Goal: Task Accomplishment & Management: Use online tool/utility

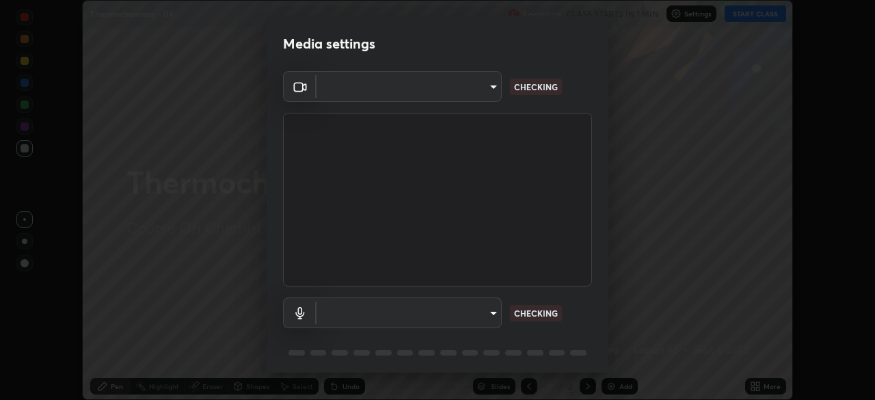
scroll to position [400, 874]
type input "1170694498857cb11788a0b7ae79d5cf1e08a6c331eb8d7031f90166f8fae325"
click at [480, 83] on body "Erase all Thermochemistry - 04 Recording CLASS STARTS IN 1 MIN Settings START C…" at bounding box center [437, 200] width 875 height 400
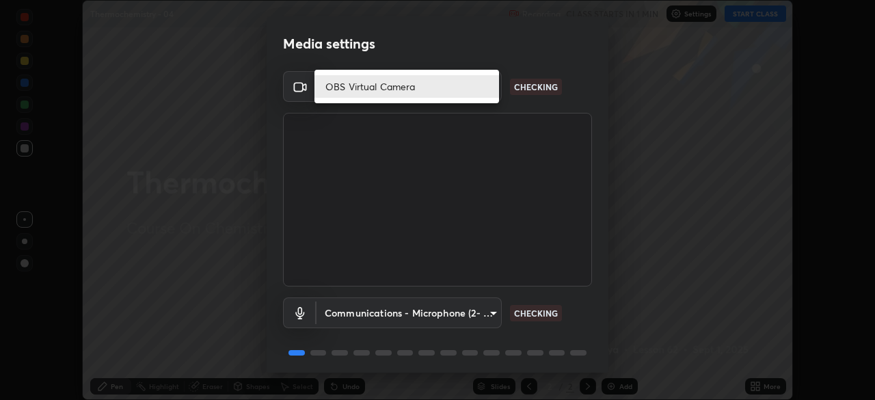
click at [476, 89] on li "OBS Virtual Camera" at bounding box center [406, 86] width 184 height 23
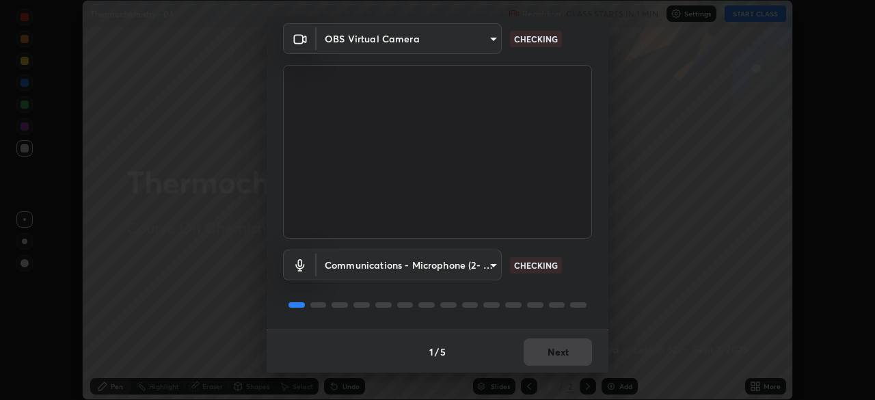
scroll to position [49, 0]
click at [485, 268] on body "Erase all Thermochemistry - 04 Recording CLASS STARTS IN 1 MIN Settings START C…" at bounding box center [437, 200] width 875 height 400
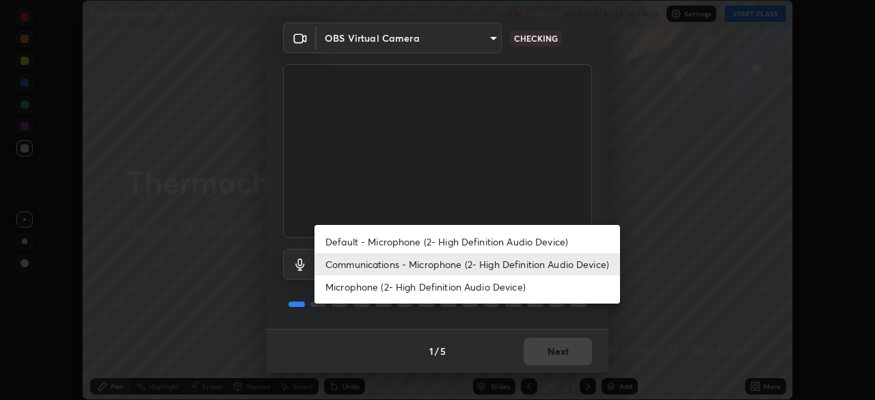
click at [463, 240] on li "Default - Microphone (2- High Definition Audio Device)" at bounding box center [466, 241] width 305 height 23
type input "default"
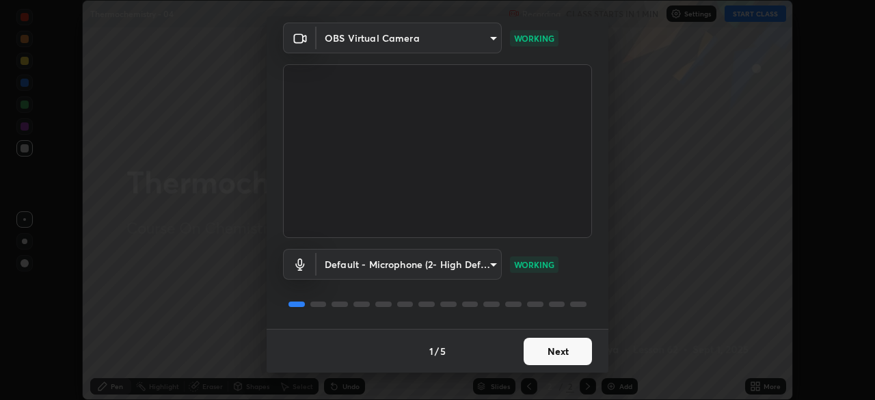
click at [560, 361] on button "Next" at bounding box center [557, 351] width 68 height 27
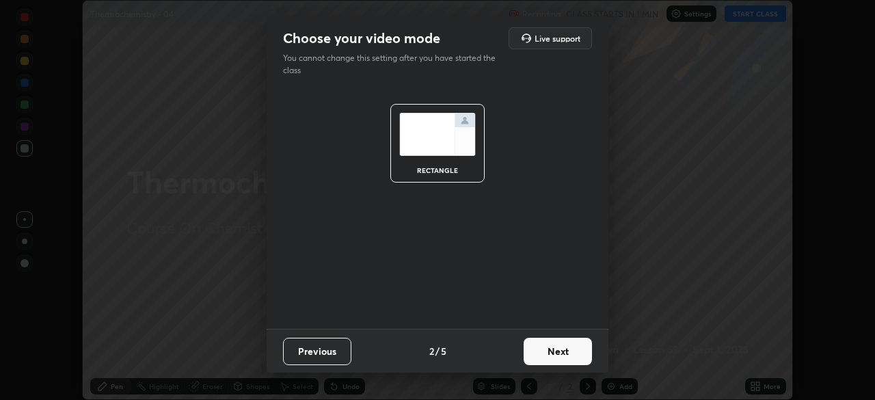
click at [568, 358] on button "Next" at bounding box center [557, 351] width 68 height 27
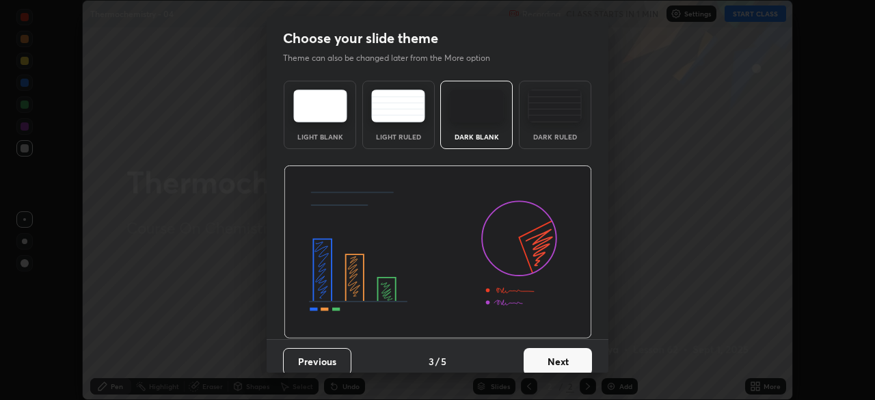
click at [577, 366] on button "Next" at bounding box center [557, 361] width 68 height 27
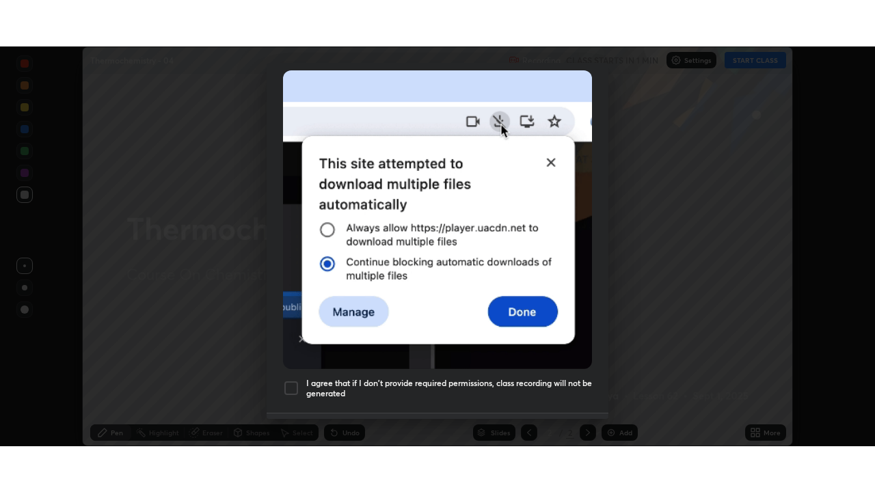
scroll to position [327, 0]
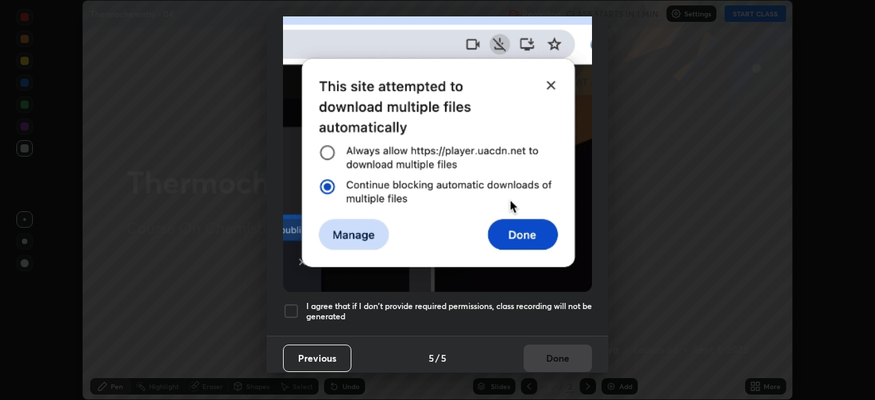
click at [553, 303] on h5 "I agree that if I don't provide required permissions, class recording will not …" at bounding box center [449, 311] width 286 height 21
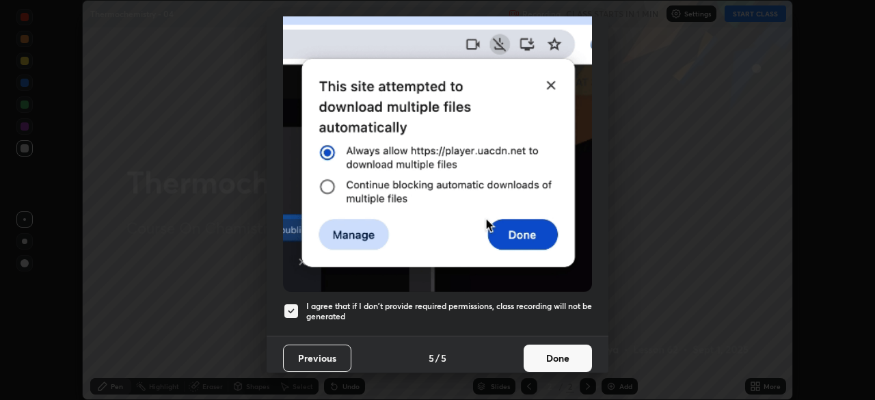
click at [564, 357] on button "Done" at bounding box center [557, 357] width 68 height 27
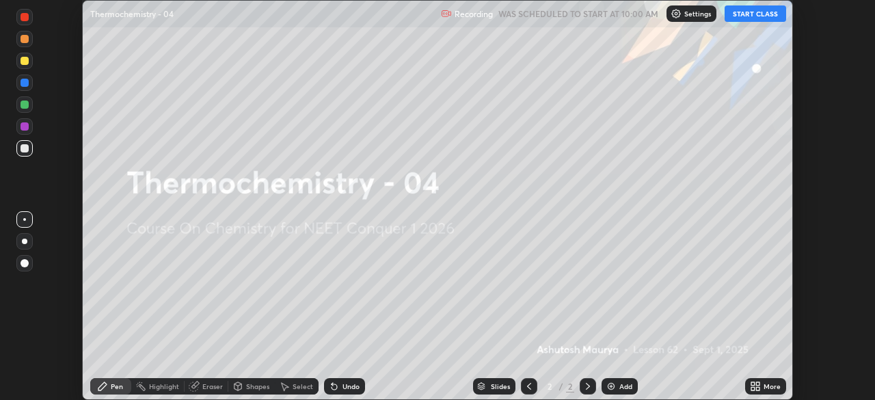
click at [761, 16] on button "START CLASS" at bounding box center [754, 13] width 61 height 16
click at [757, 388] on icon at bounding box center [757, 388] width 3 height 3
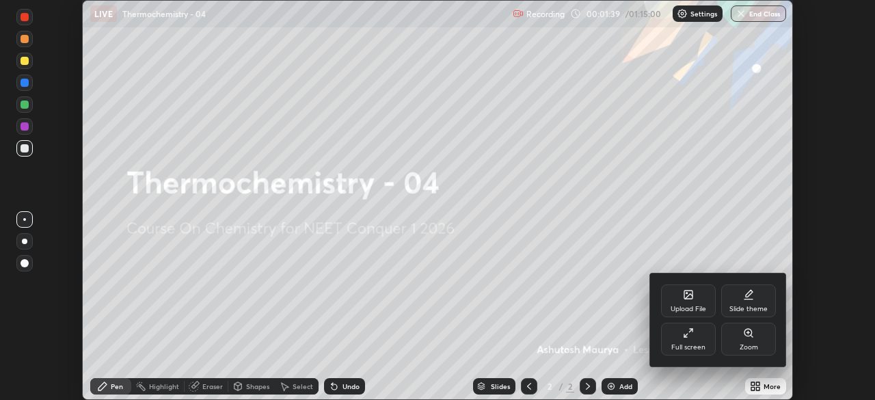
click at [675, 348] on div "Full screen" at bounding box center [688, 347] width 34 height 7
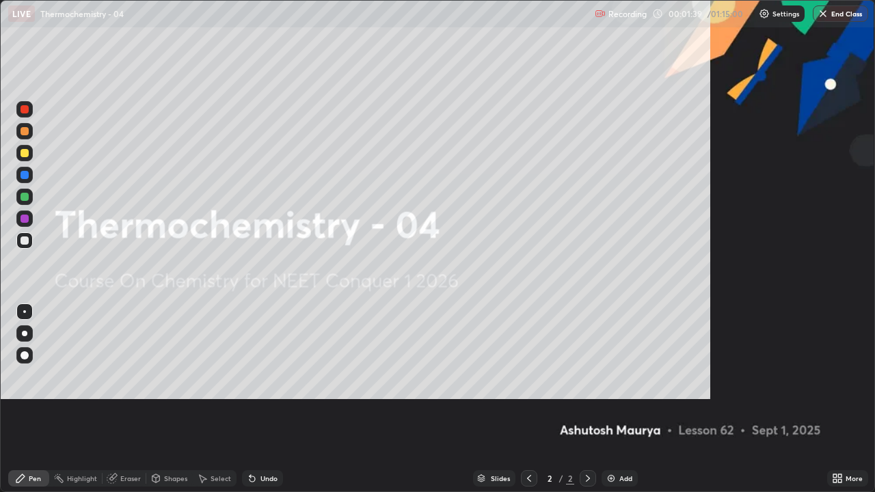
scroll to position [492, 875]
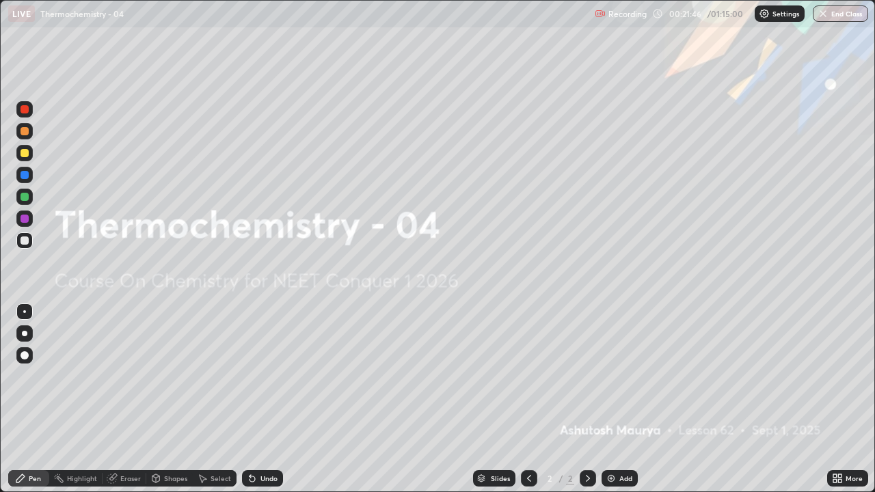
click at [618, 399] on div "Add" at bounding box center [619, 478] width 36 height 16
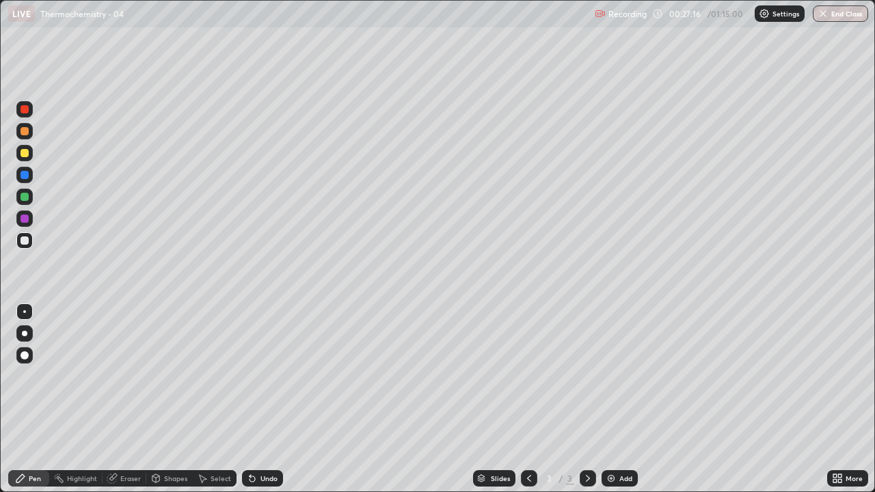
click at [117, 399] on icon at bounding box center [112, 478] width 11 height 11
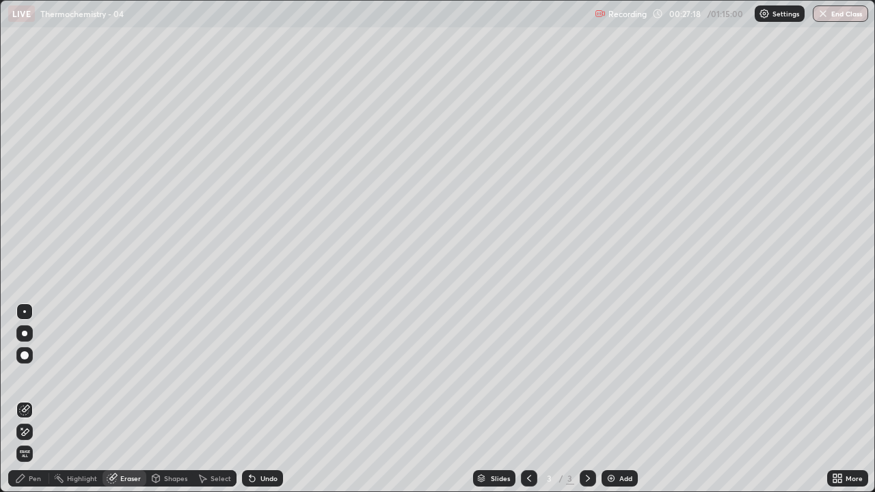
click at [22, 399] on span "Erase all" at bounding box center [24, 454] width 15 height 8
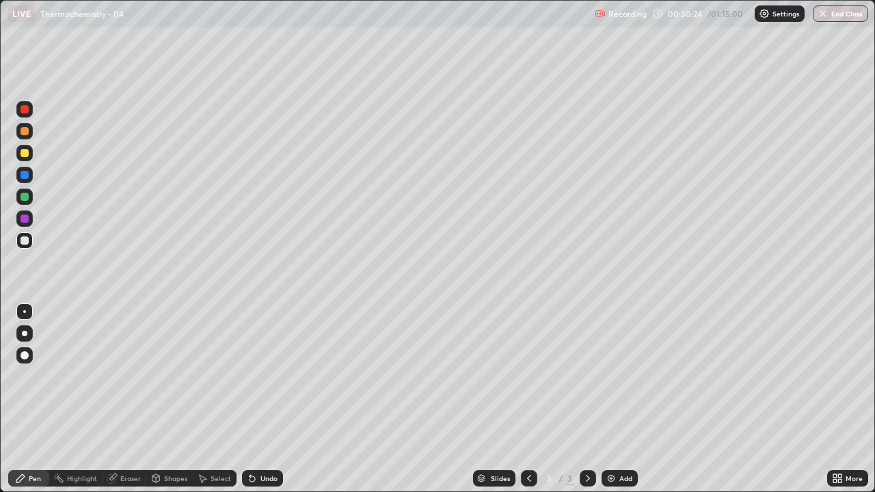
click at [25, 334] on div at bounding box center [24, 333] width 5 height 5
click at [264, 399] on div "Undo" at bounding box center [268, 478] width 17 height 7
click at [266, 399] on div "Undo" at bounding box center [262, 478] width 41 height 16
click at [273, 399] on div "Undo" at bounding box center [268, 478] width 17 height 7
click at [126, 399] on div "Eraser" at bounding box center [130, 478] width 20 height 7
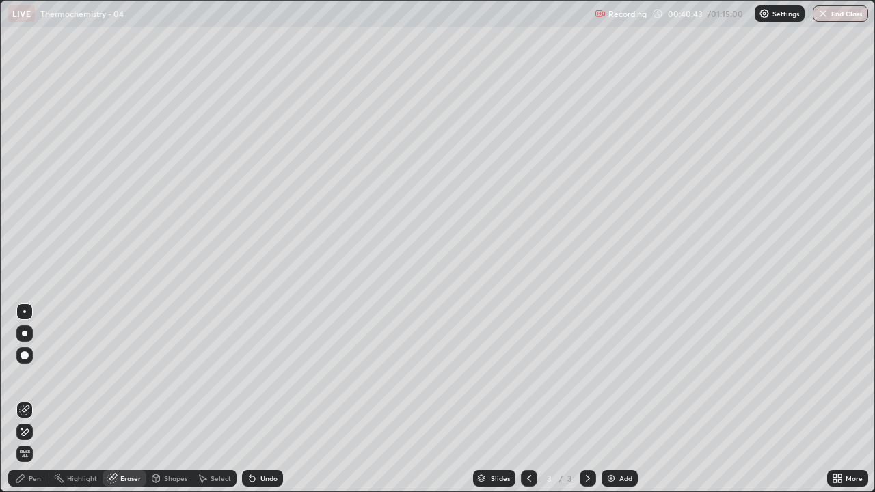
click at [40, 399] on div "Pen" at bounding box center [35, 478] width 12 height 7
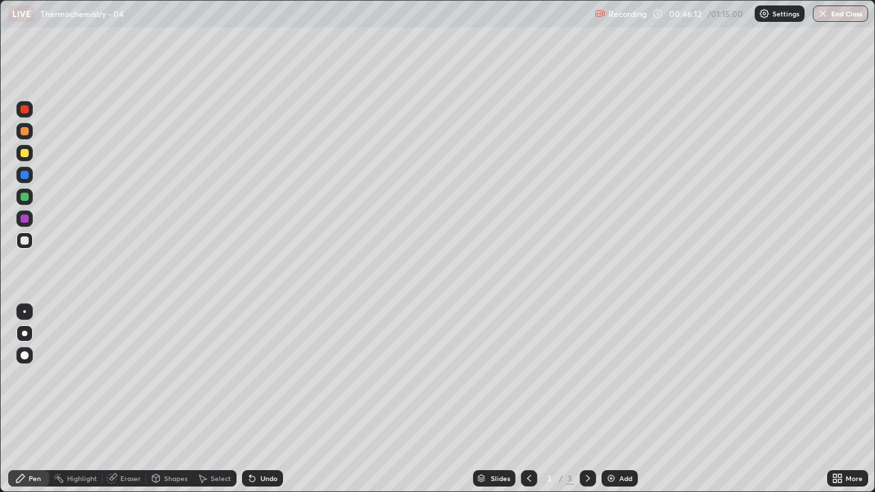
click at [613, 399] on img at bounding box center [610, 478] width 11 height 11
click at [23, 156] on div at bounding box center [24, 153] width 8 height 8
click at [251, 399] on icon at bounding box center [251, 478] width 5 height 5
click at [253, 399] on icon at bounding box center [252, 478] width 11 height 11
click at [24, 241] on div at bounding box center [24, 240] width 8 height 8
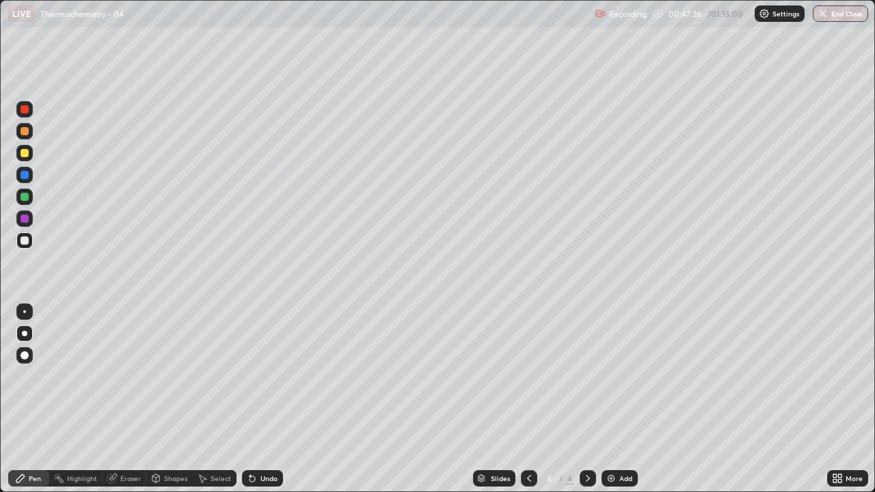
click at [118, 399] on div "Eraser" at bounding box center [124, 478] width 44 height 16
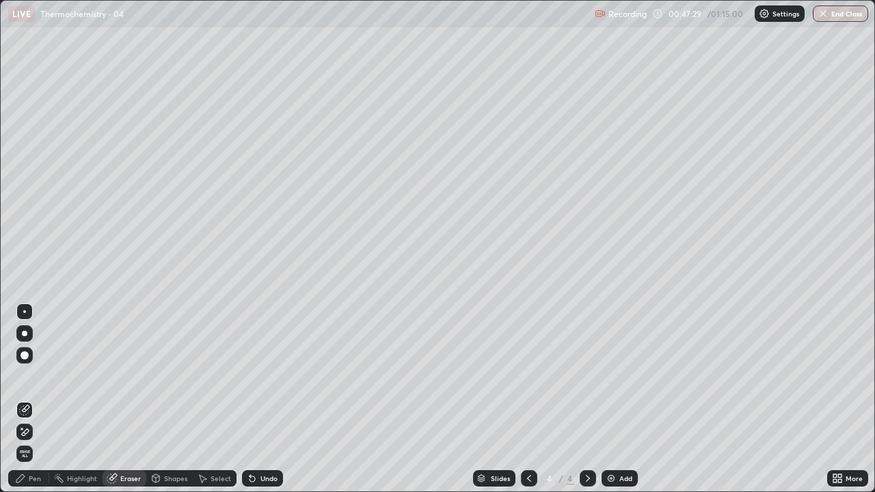
click at [38, 399] on div "Pen" at bounding box center [35, 478] width 12 height 7
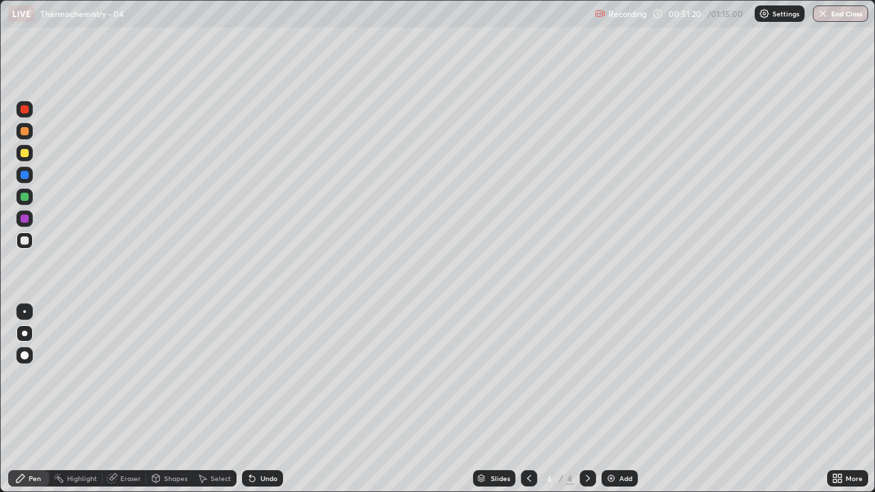
click at [275, 399] on div "Undo" at bounding box center [262, 478] width 41 height 16
click at [119, 399] on div "Eraser" at bounding box center [124, 478] width 44 height 16
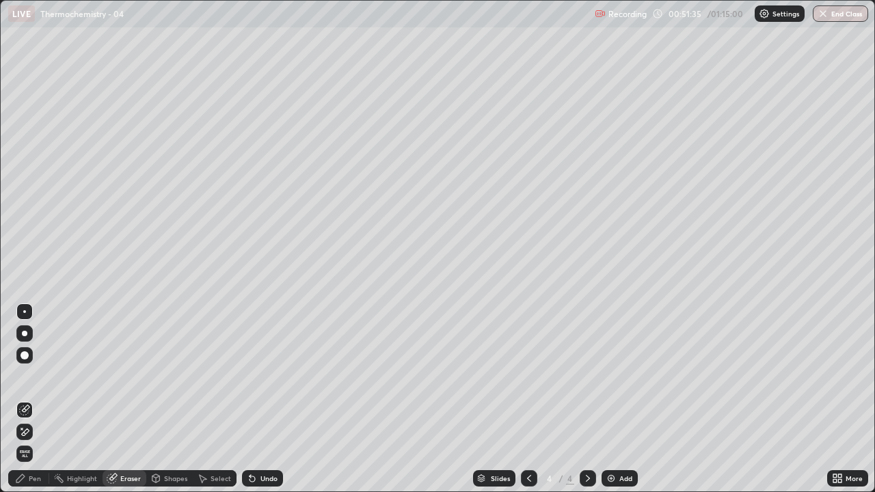
click at [29, 399] on div "Pen" at bounding box center [35, 478] width 12 height 7
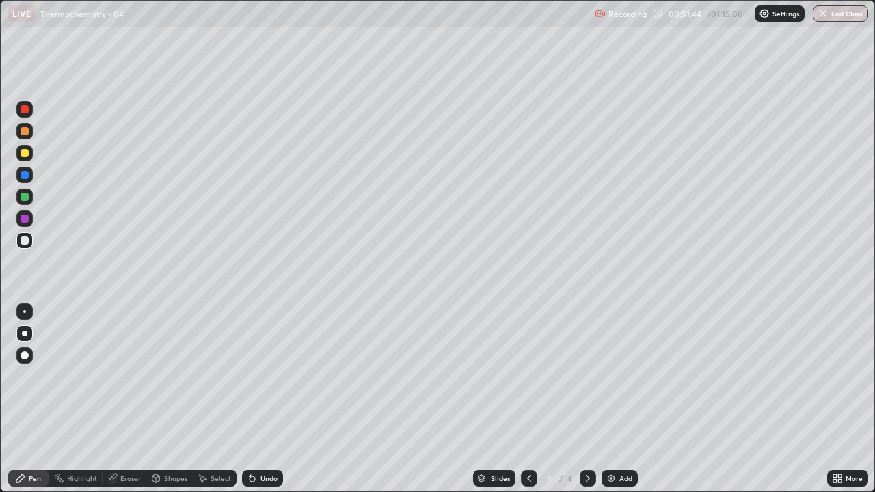
click at [272, 399] on div "Undo" at bounding box center [268, 478] width 17 height 7
click at [266, 399] on div "Undo" at bounding box center [262, 478] width 41 height 16
click at [269, 399] on div "Undo" at bounding box center [262, 478] width 41 height 16
click at [272, 399] on div "Undo" at bounding box center [262, 478] width 41 height 16
click at [275, 399] on div "Undo" at bounding box center [262, 478] width 41 height 16
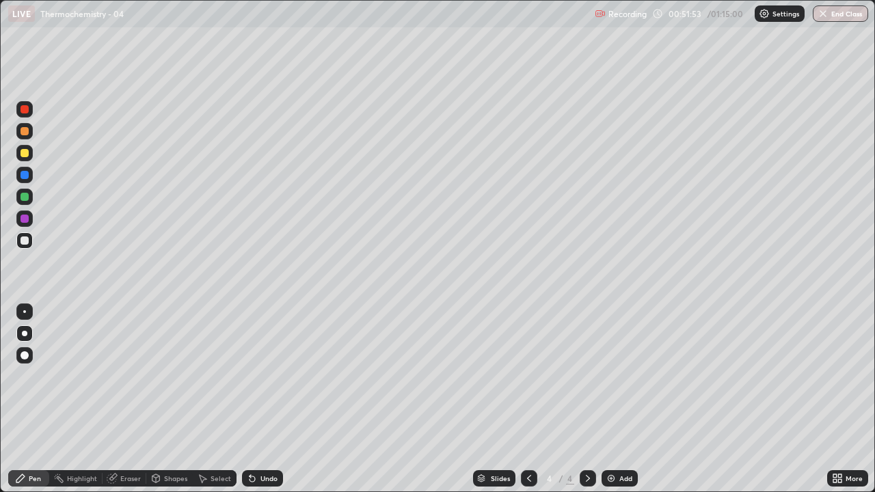
click at [124, 399] on div "Eraser" at bounding box center [130, 478] width 20 height 7
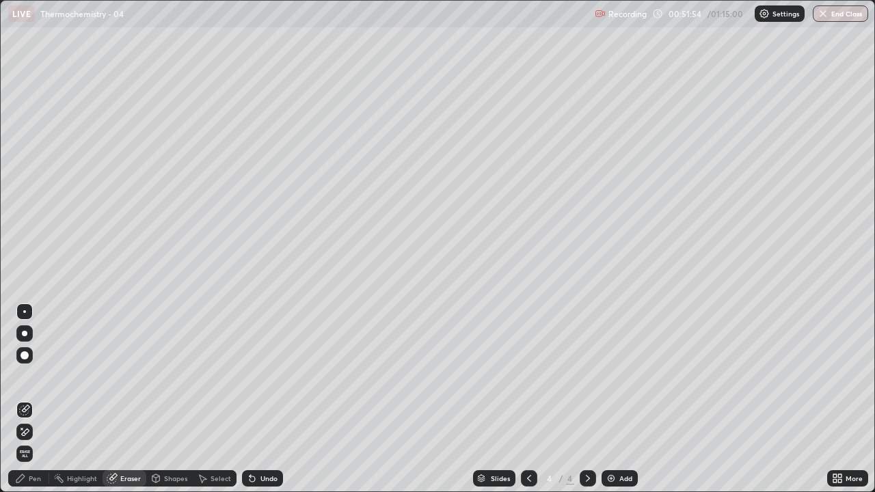
click at [26, 399] on icon at bounding box center [24, 432] width 11 height 12
click at [39, 399] on div "Pen" at bounding box center [35, 478] width 12 height 7
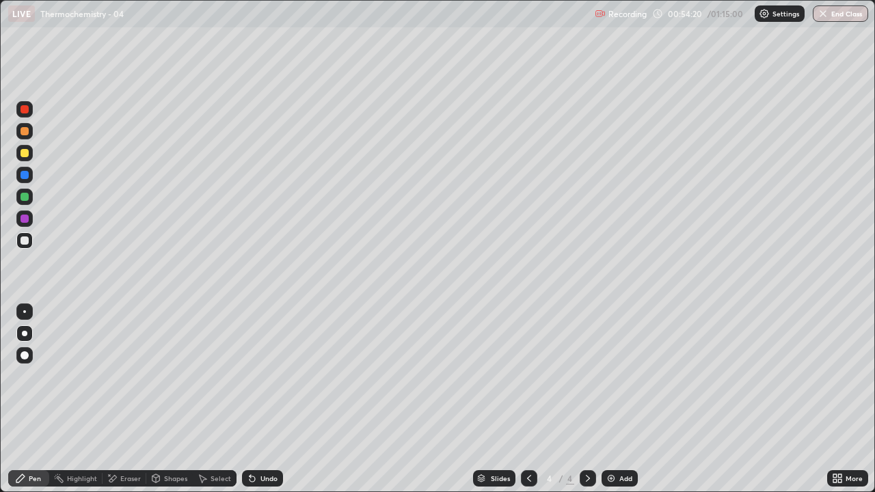
click at [122, 399] on div "Eraser" at bounding box center [130, 478] width 20 height 7
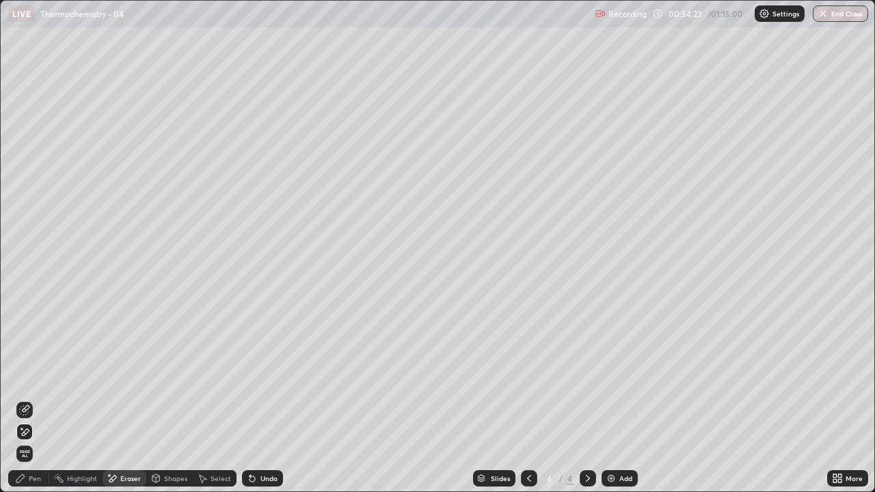
click at [31, 399] on div "Pen" at bounding box center [35, 478] width 12 height 7
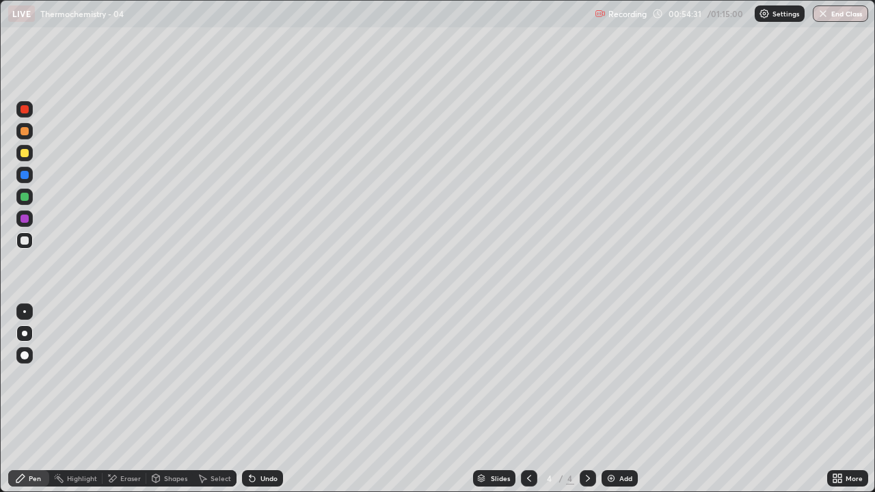
click at [119, 399] on div "Eraser" at bounding box center [124, 478] width 44 height 16
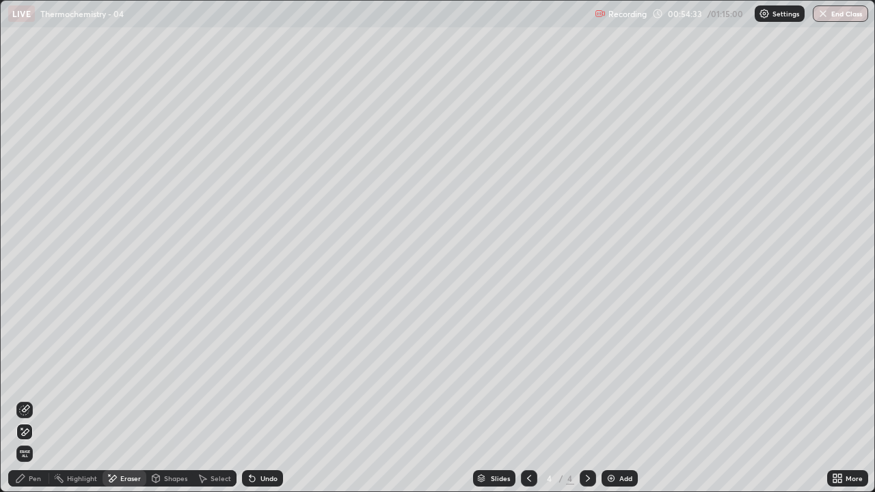
click at [33, 399] on div "Pen" at bounding box center [35, 478] width 12 height 7
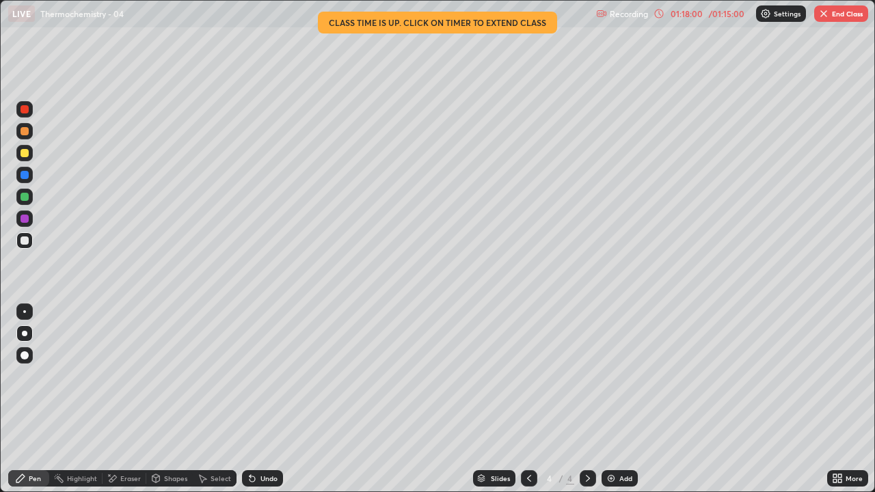
click at [616, 399] on div "Add" at bounding box center [619, 478] width 36 height 16
click at [831, 18] on button "End Class" at bounding box center [841, 13] width 54 height 16
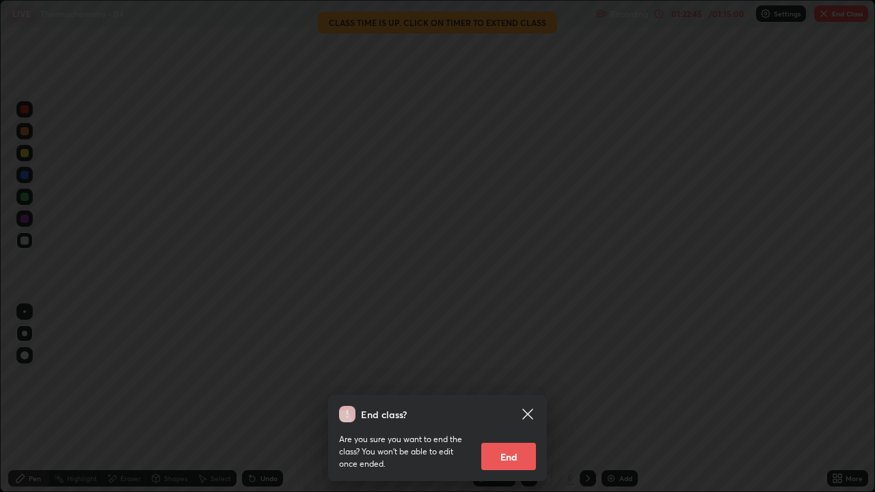
click at [504, 399] on button "End" at bounding box center [508, 456] width 55 height 27
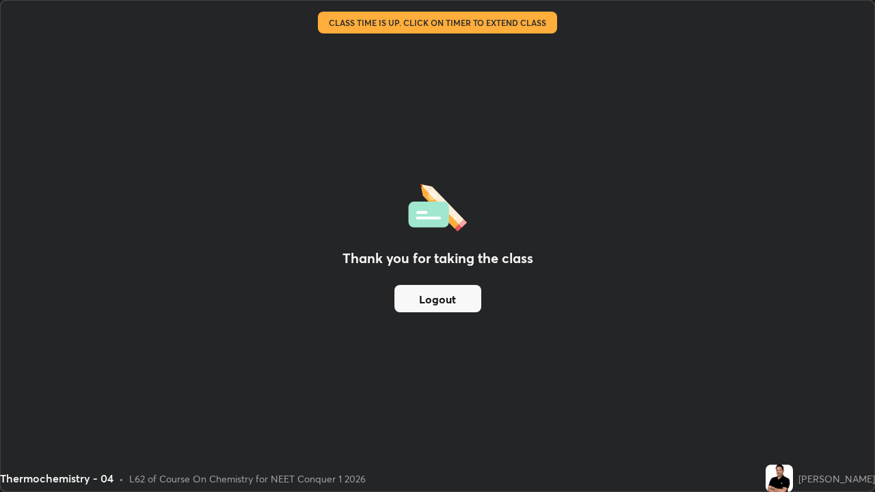
click at [452, 298] on button "Logout" at bounding box center [437, 298] width 87 height 27
click at [454, 297] on button "Logout" at bounding box center [437, 298] width 87 height 27
click at [456, 299] on button "Logout" at bounding box center [437, 298] width 87 height 27
